Goal: Information Seeking & Learning: Learn about a topic

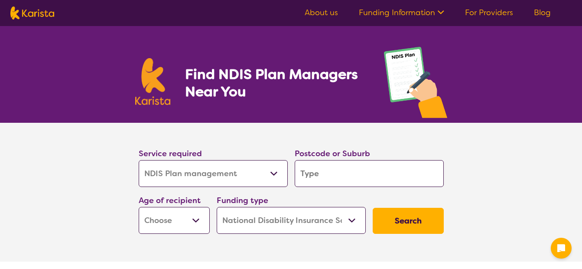
select select "NDIS Plan management"
select select "NDIS"
select select "NDIS Plan management"
select select "NDIS"
click at [274, 173] on select "Allied Health Assistant Assessment ([MEDICAL_DATA] or [MEDICAL_DATA]) Behaviour…" at bounding box center [213, 173] width 149 height 27
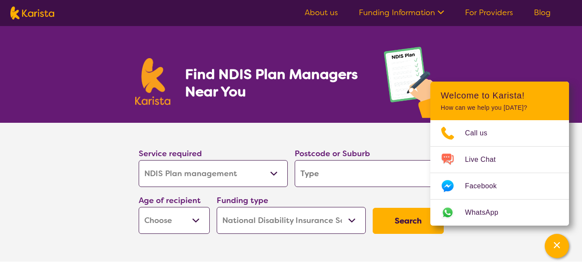
select select "Assessment ([MEDICAL_DATA] or [MEDICAL_DATA])"
click at [139, 160] on select "Allied Health Assistant Assessment ([MEDICAL_DATA] or [MEDICAL_DATA]) Behaviour…" at bounding box center [213, 173] width 149 height 27
select select "Assessment ([MEDICAL_DATA] or [MEDICAL_DATA])"
click at [195, 219] on select "Early Childhood - 0 to 9 Child - 10 to 11 Adolescent - 12 to 17 Adult - 18 to 6…" at bounding box center [174, 220] width 71 height 27
select select "EC"
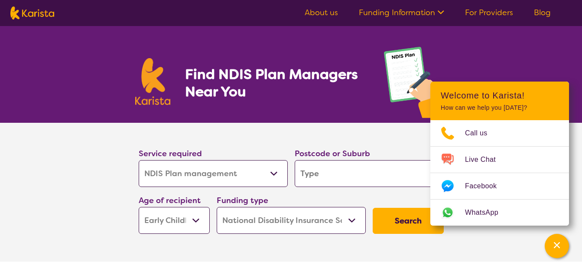
click at [139, 207] on select "Early Childhood - 0 to 9 Child - 10 to 11 Adolescent - 12 to 17 Adult - 18 to 6…" at bounding box center [174, 220] width 71 height 27
select select "EC"
click at [480, 246] on section "Service required Allied Health Assistant Assessment ([MEDICAL_DATA] or [MEDICAL…" at bounding box center [291, 192] width 582 height 139
click at [413, 131] on section "Service required Allied Health Assistant Assessment ([MEDICAL_DATA] or [MEDICAL…" at bounding box center [291, 180] width 333 height 114
click at [550, 82] on header "Welcome to Karista! How can we help you [DATE]?" at bounding box center [499, 100] width 139 height 39
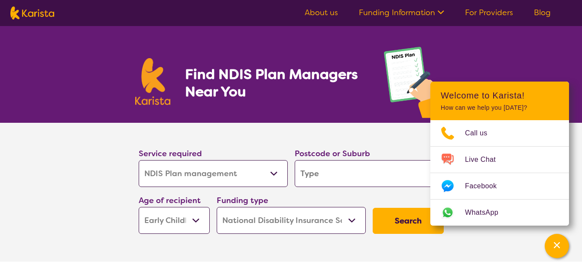
click at [550, 83] on header "Welcome to Karista! How can we help you [DATE]?" at bounding box center [499, 100] width 139 height 39
click at [411, 173] on input "search" at bounding box center [369, 173] width 149 height 27
click at [430, 174] on input "search" at bounding box center [369, 173] width 149 height 27
type input "3"
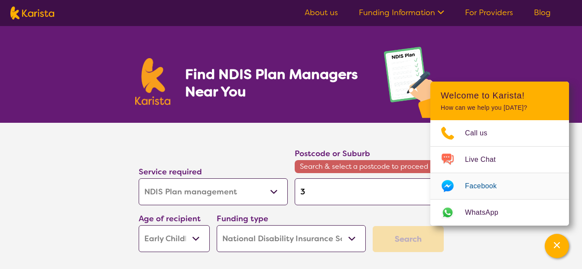
type input "31"
type input "318"
type input "3187"
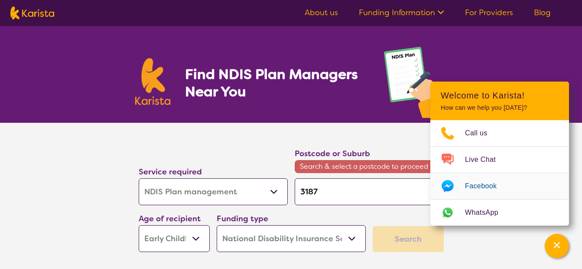
type input "3187"
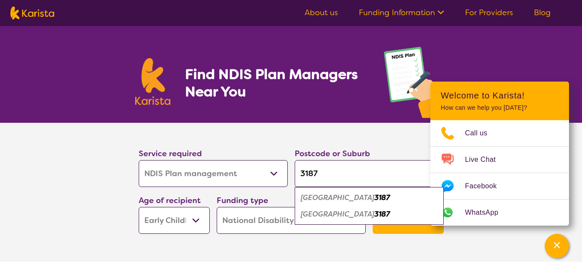
type input "3187"
click at [327, 198] on em "[GEOGRAPHIC_DATA]" at bounding box center [338, 197] width 74 height 9
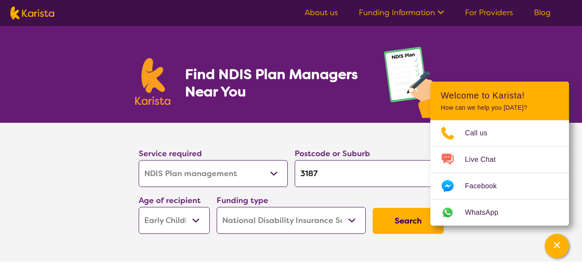
click at [408, 220] on button "Search" at bounding box center [408, 221] width 71 height 26
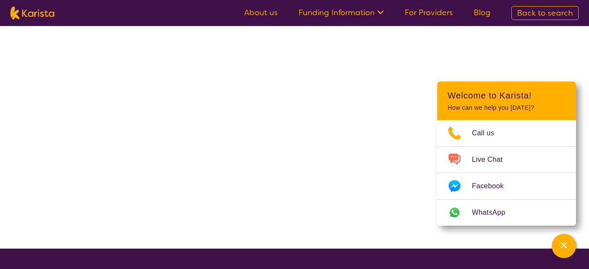
click at [408, 220] on div at bounding box center [294, 137] width 589 height 222
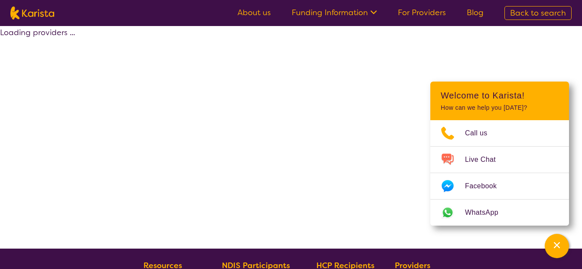
select select "NDIS"
select select "Assessment ([MEDICAL_DATA] or [MEDICAL_DATA])"
select select "EC"
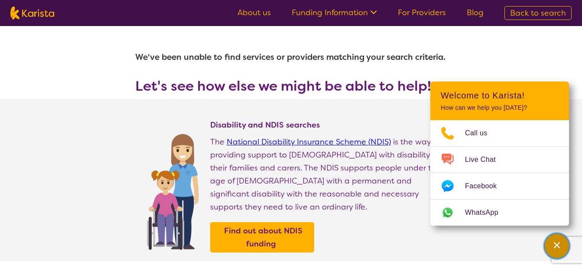
click at [555, 243] on icon "Channel Menu" at bounding box center [557, 245] width 6 height 6
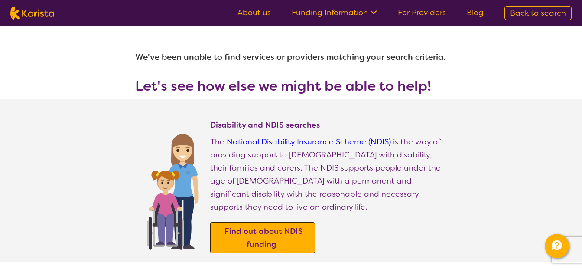
click at [287, 226] on b "Find out about NDIS funding" at bounding box center [264, 237] width 78 height 23
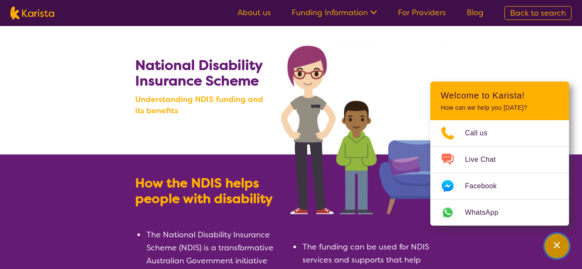
click at [558, 243] on icon "Channel Menu" at bounding box center [557, 245] width 9 height 9
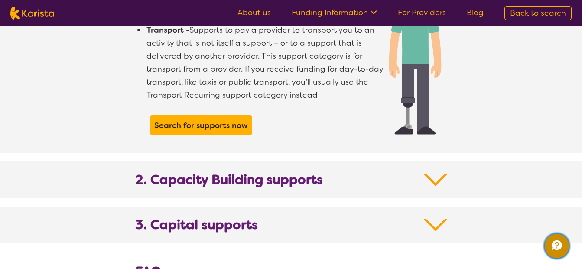
scroll to position [844, 0]
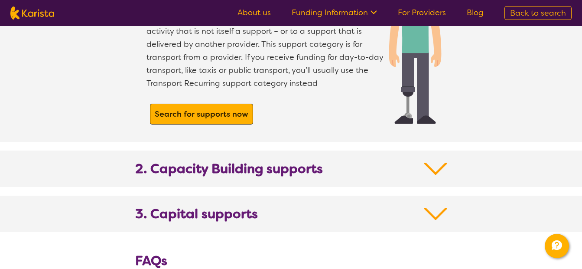
click at [186, 109] on b "Search for supports now" at bounding box center [202, 114] width 94 height 10
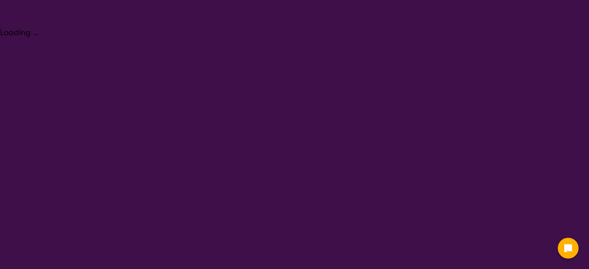
select select "NDIS Plan management"
select select "EC"
select select "NDIS"
select select "NDIS Plan management"
select select "EC"
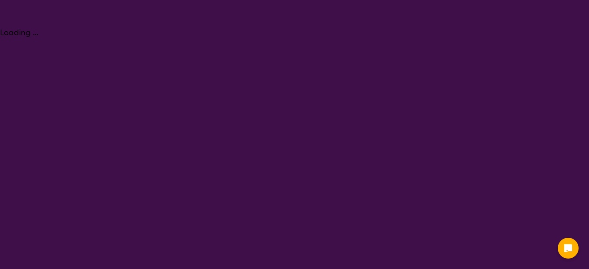
select select "NDIS"
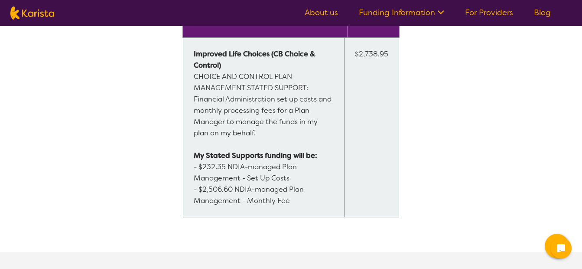
scroll to position [765, 0]
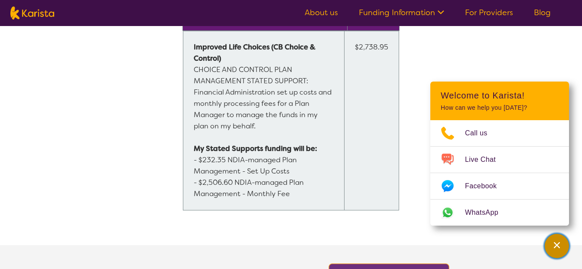
click at [556, 244] on icon "Channel Menu" at bounding box center [557, 245] width 6 height 6
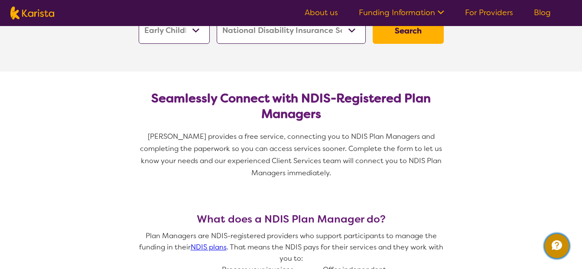
scroll to position [0, 0]
